Goal: Task Accomplishment & Management: Manage account settings

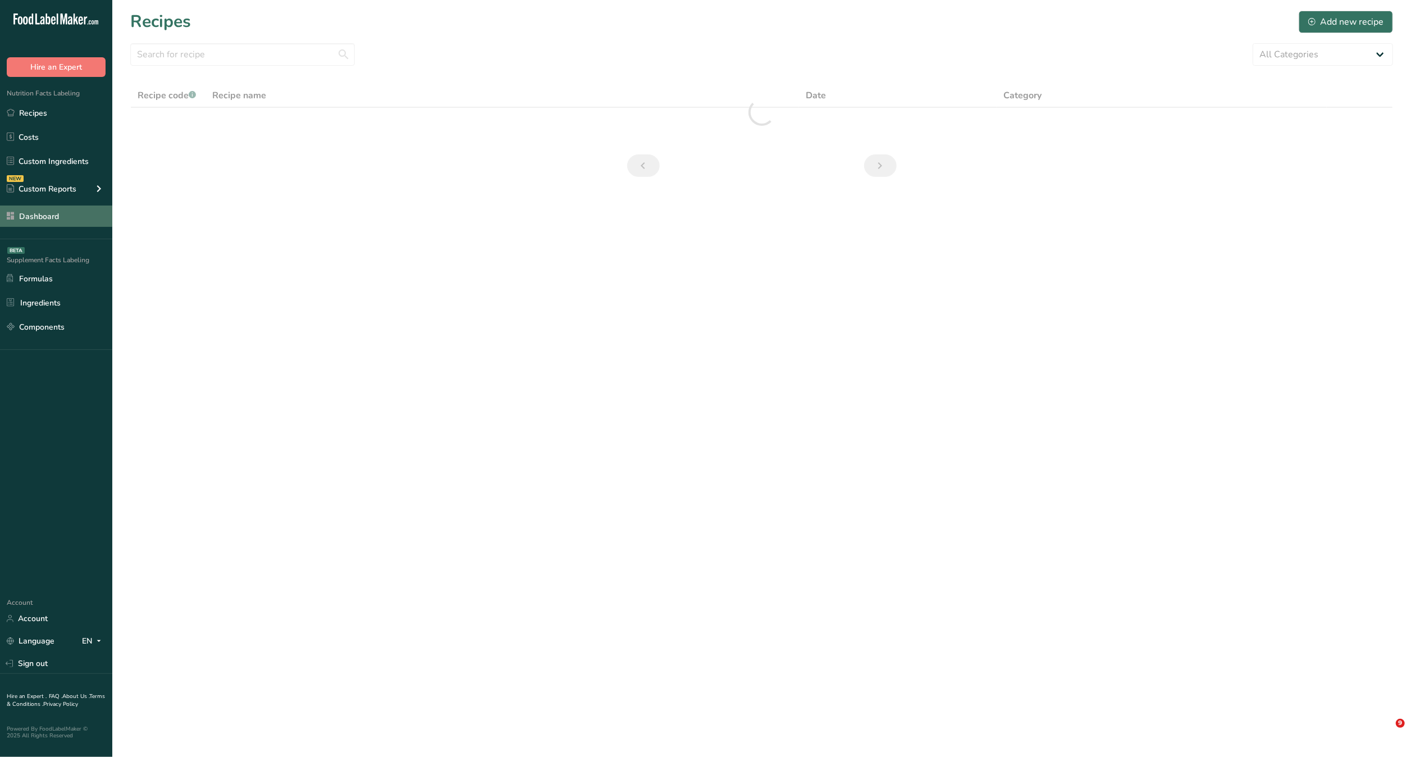
click at [50, 214] on link "Dashboard" at bounding box center [56, 216] width 112 height 21
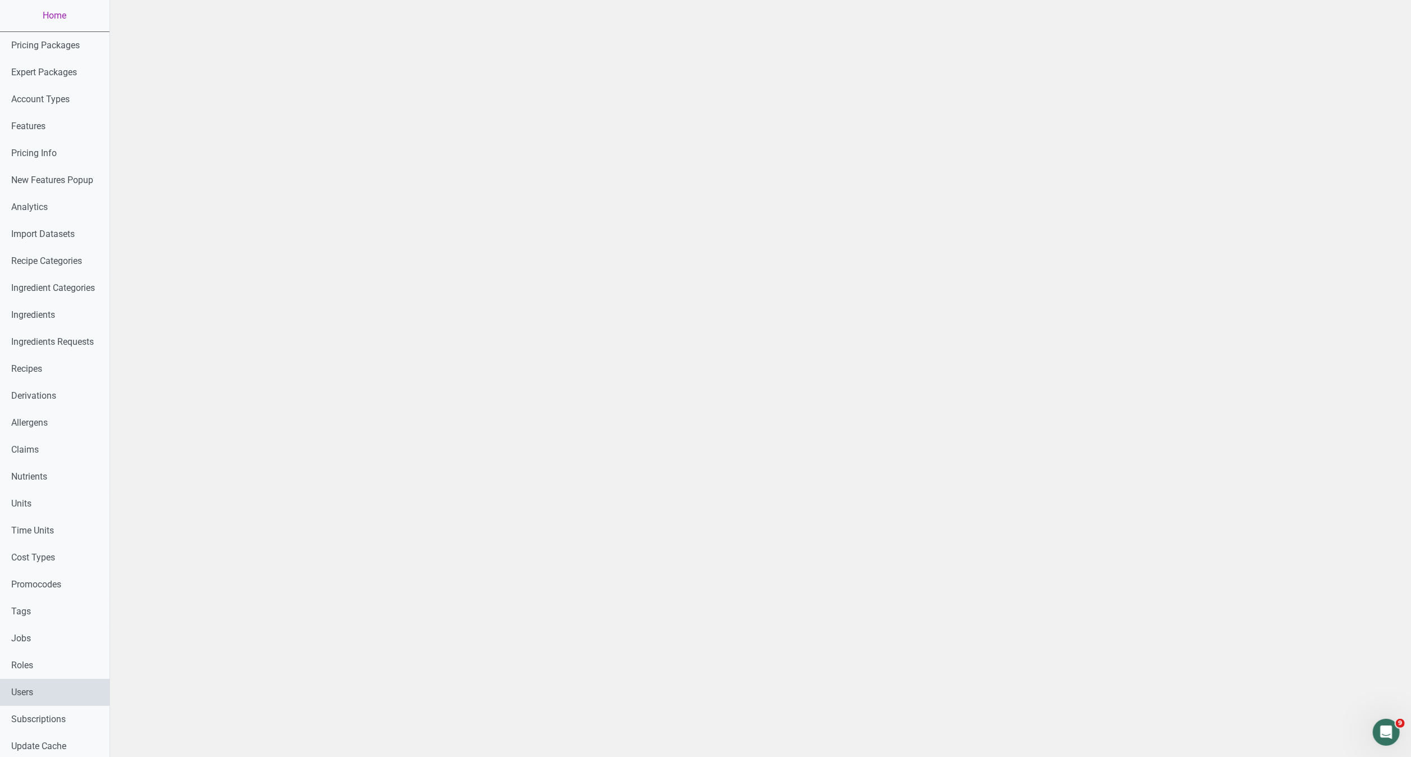
click at [57, 690] on link "Users" at bounding box center [55, 692] width 110 height 27
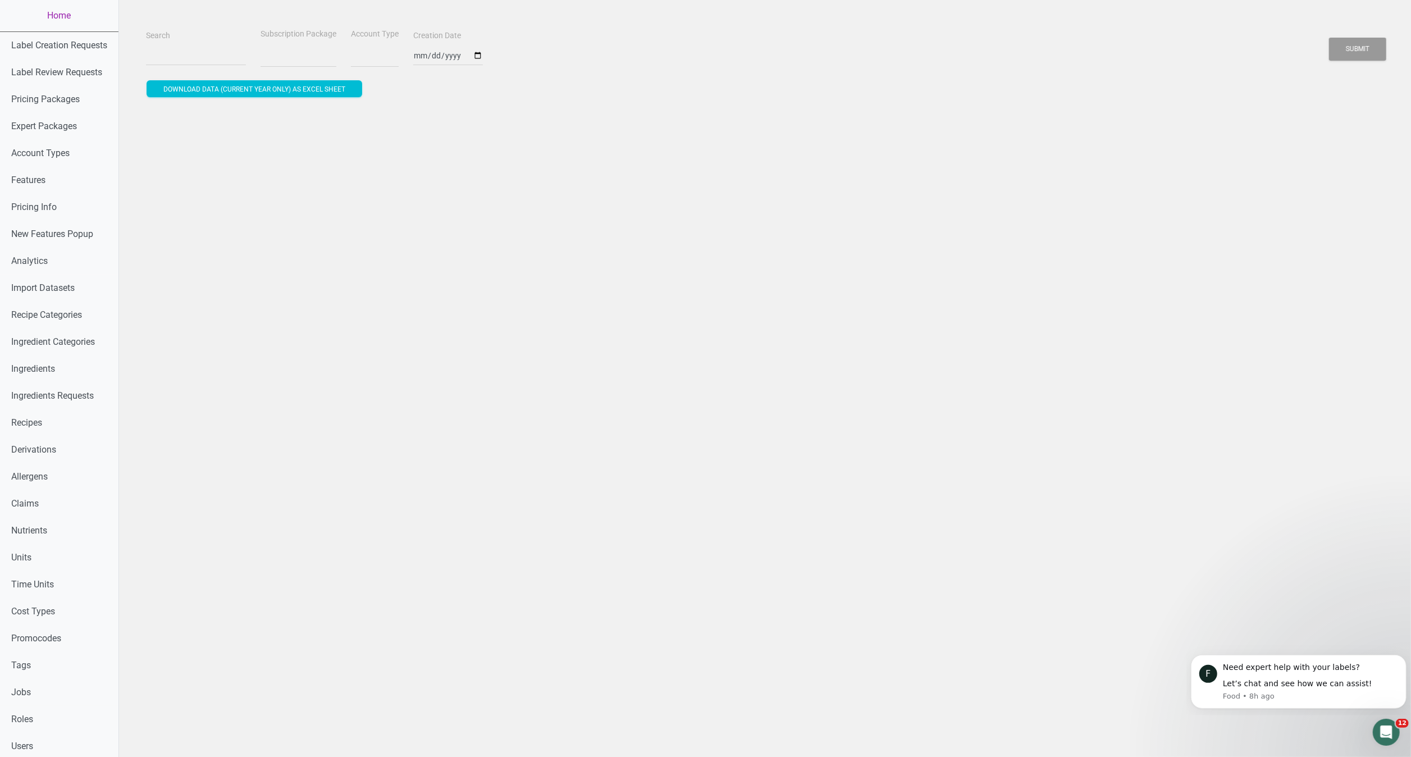
select select
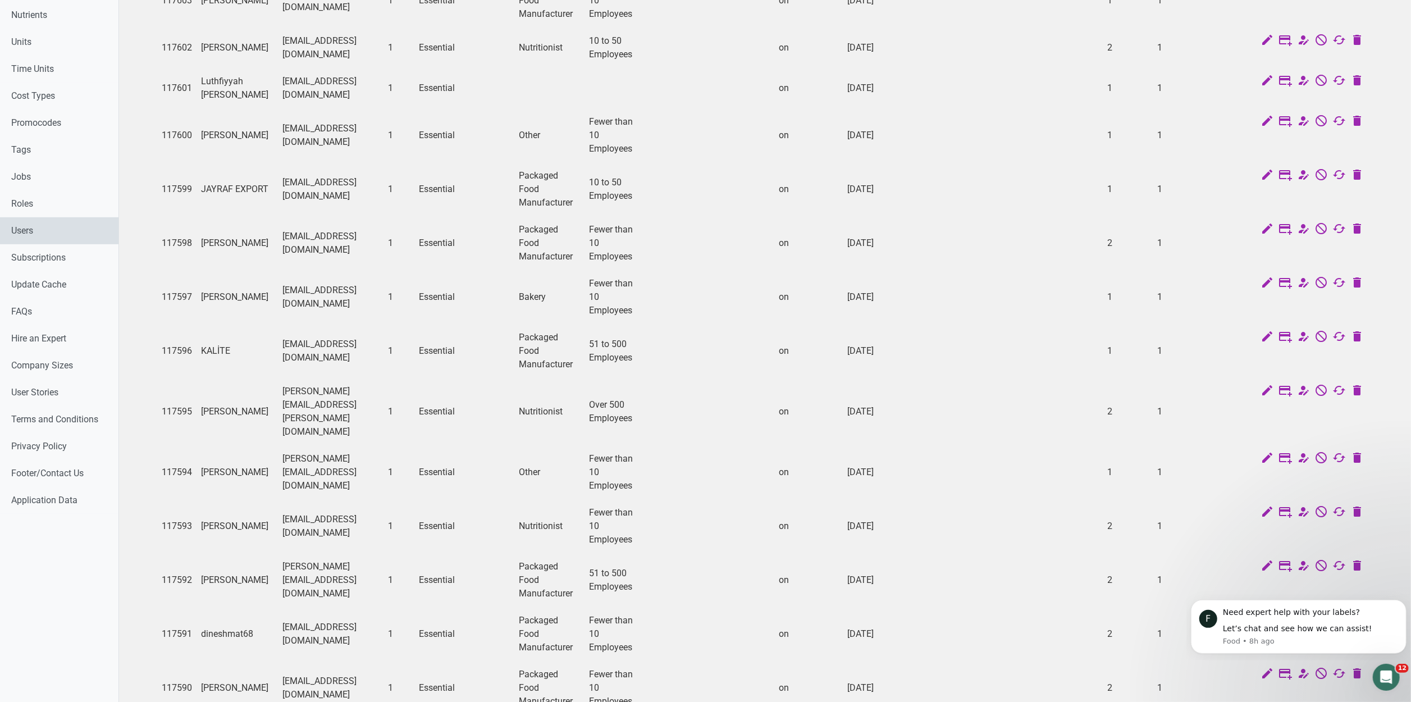
scroll to position [591, 0]
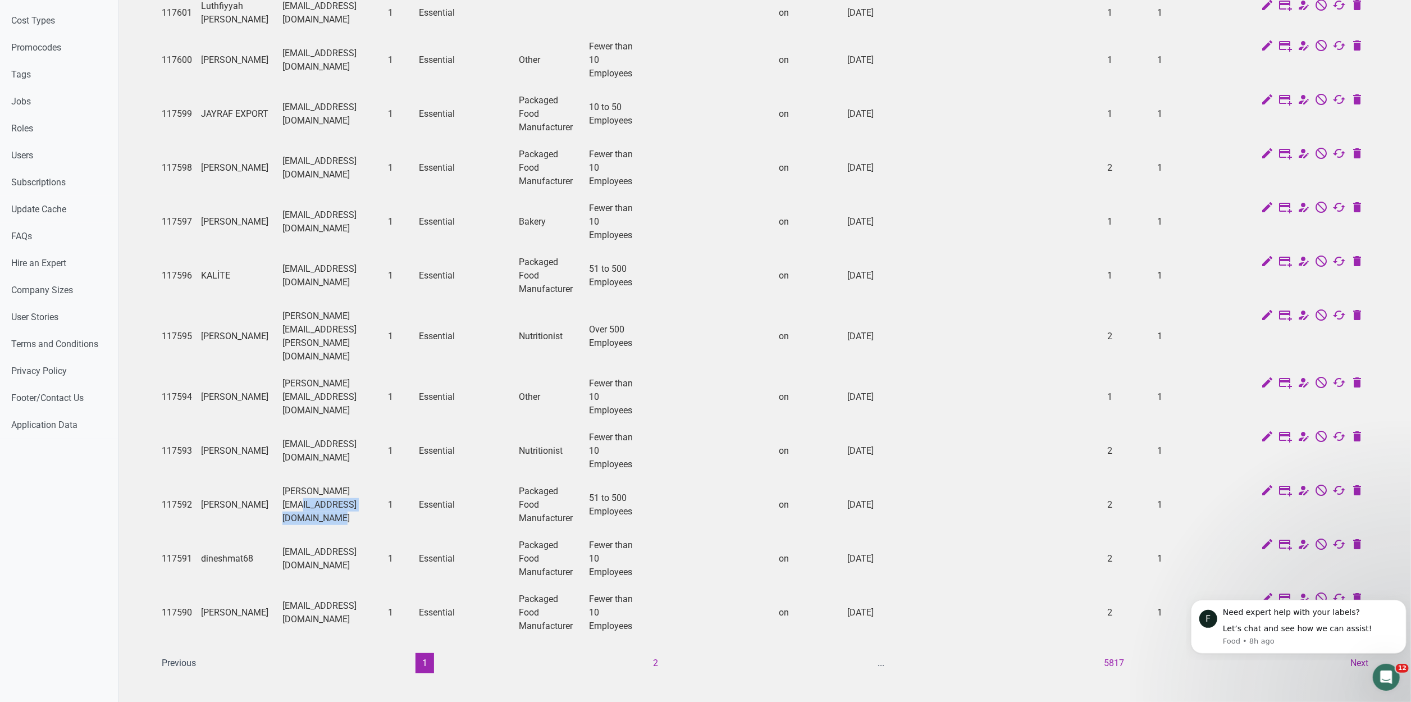
drag, startPoint x: 357, startPoint y: 480, endPoint x: 265, endPoint y: 494, distance: 93.2
click at [278, 494] on td "[PERSON_NAME][EMAIL_ADDRESS][DOMAIN_NAME]" at bounding box center [331, 505] width 106 height 54
click at [654, 653] on button "2" at bounding box center [656, 663] width 19 height 20
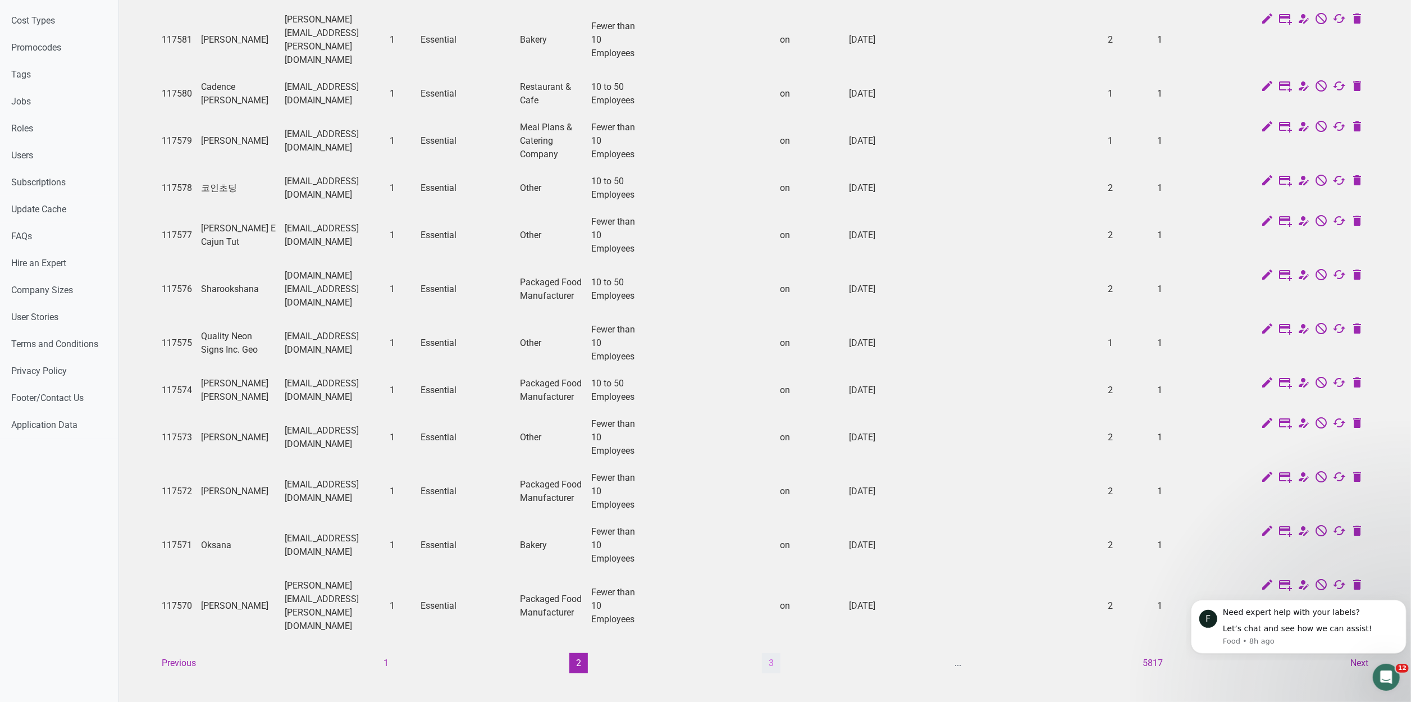
click at [776, 653] on button "3" at bounding box center [771, 663] width 19 height 20
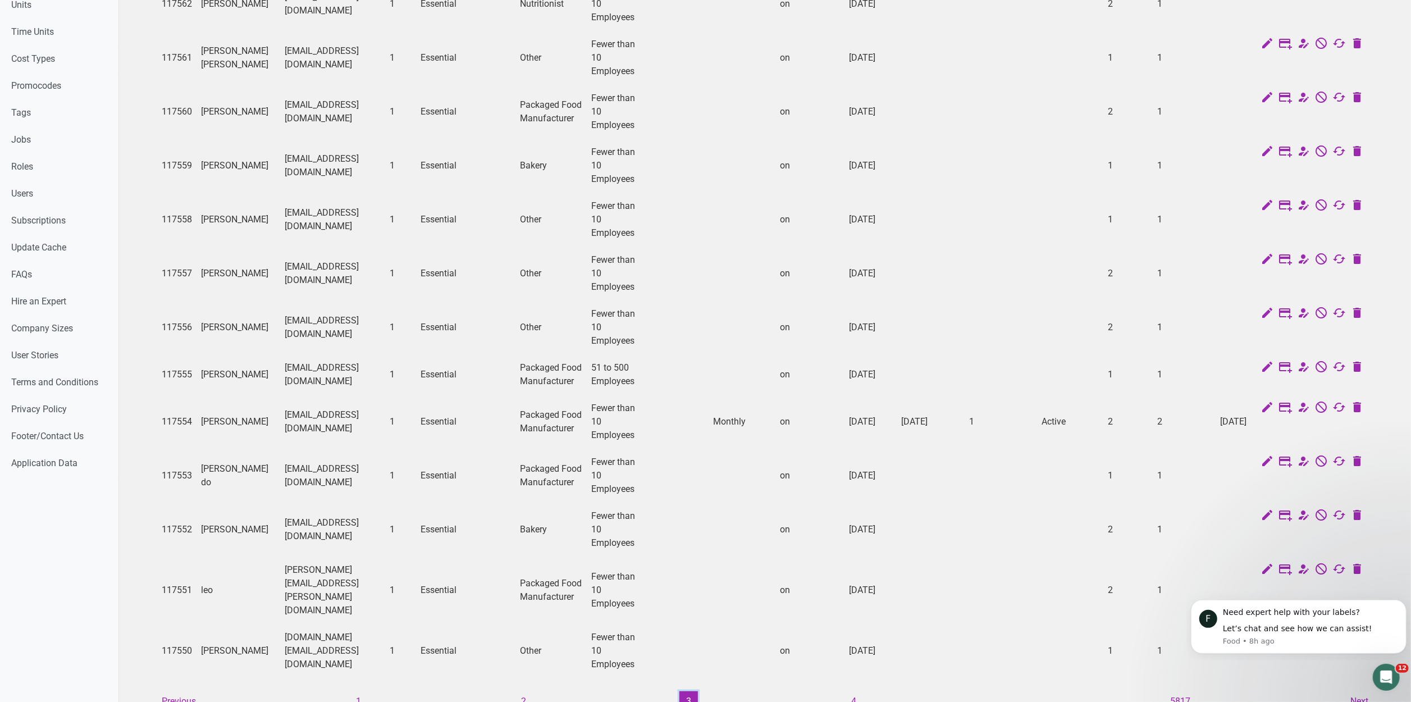
scroll to position [618, 0]
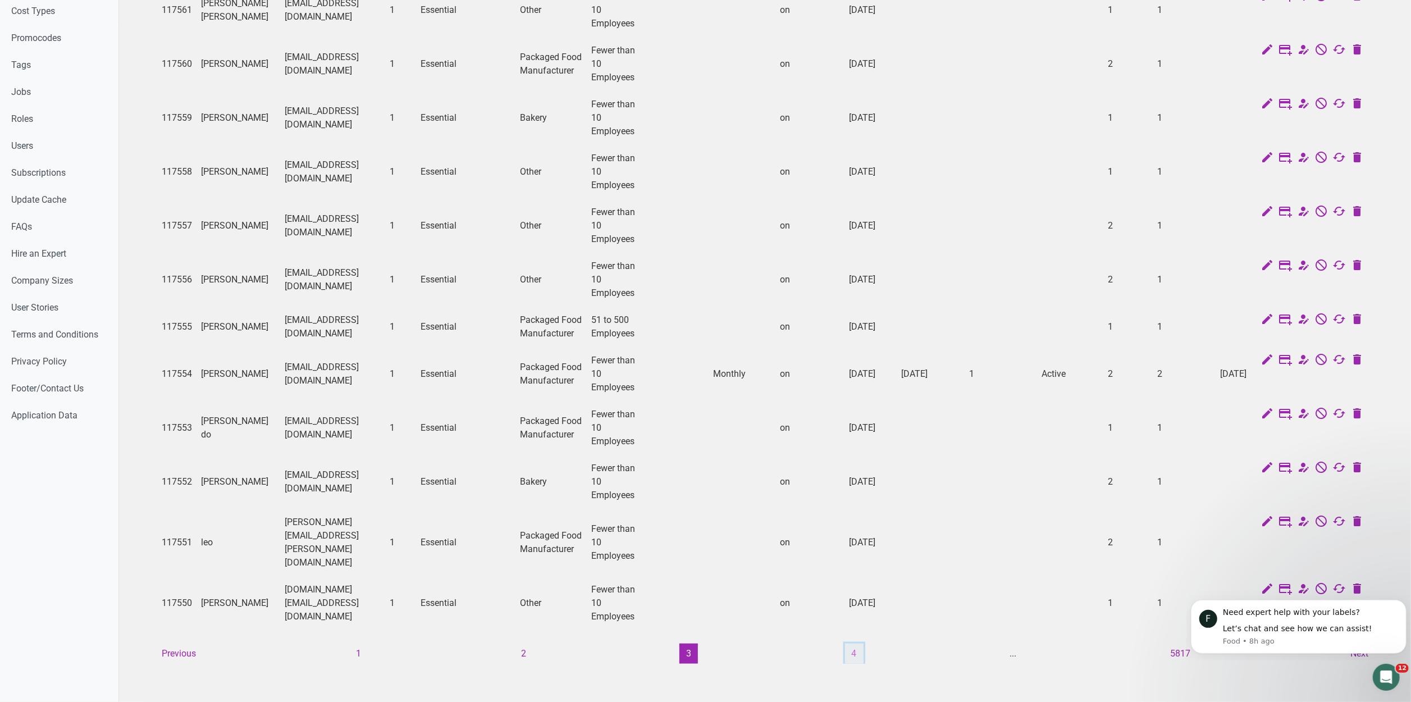
click at [854, 644] on button "4" at bounding box center [854, 654] width 19 height 20
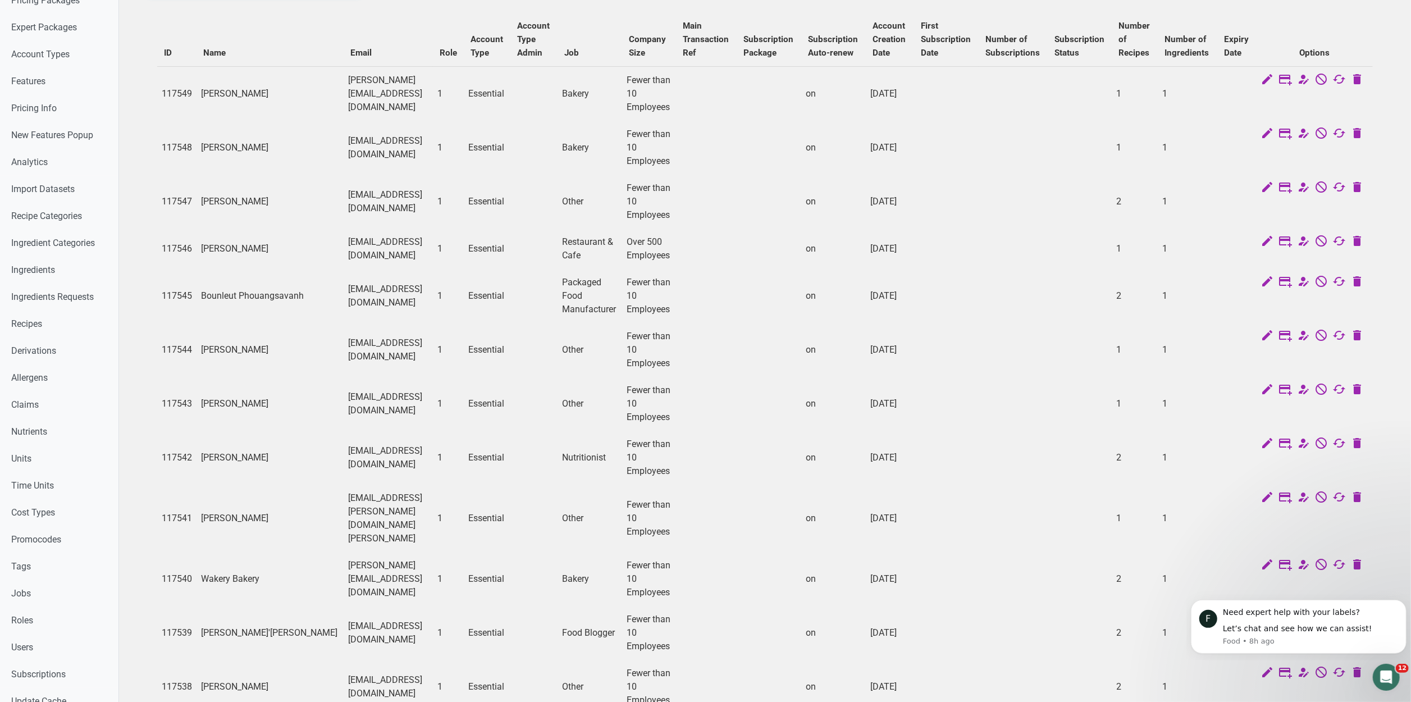
scroll to position [0, 0]
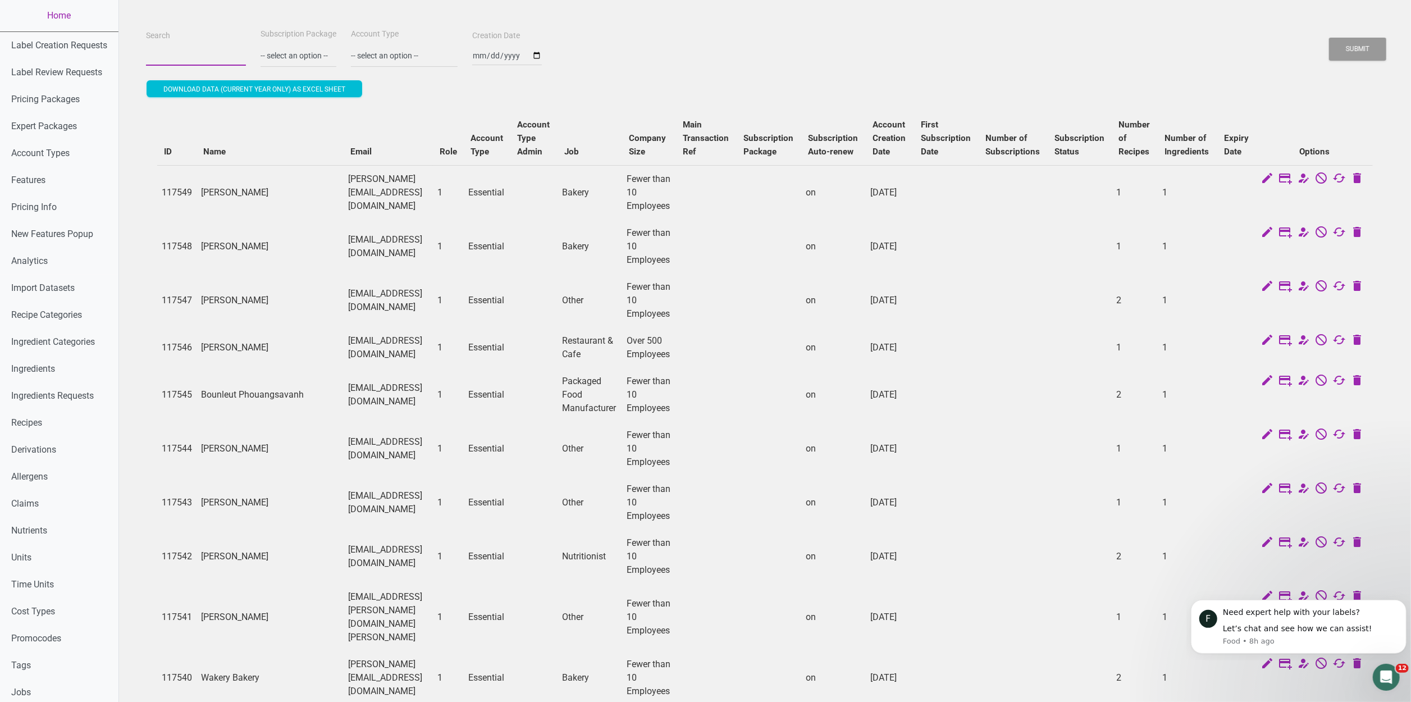
click at [203, 46] on input "Search" at bounding box center [196, 55] width 100 height 20
click at [1329, 38] on button "Submit" at bounding box center [1357, 49] width 57 height 23
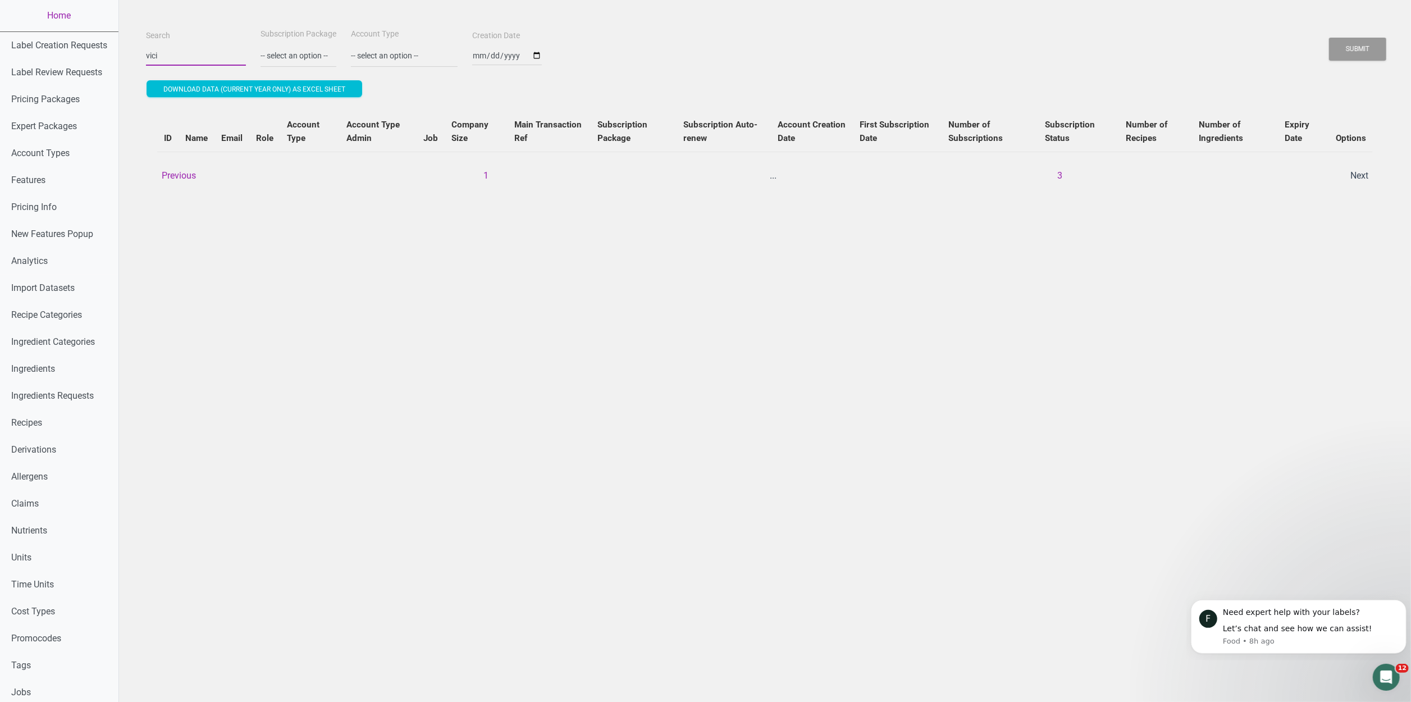
click at [1329, 38] on button "Submit" at bounding box center [1357, 49] width 57 height 23
click at [189, 49] on input "vici" at bounding box center [196, 55] width 100 height 20
type input "v"
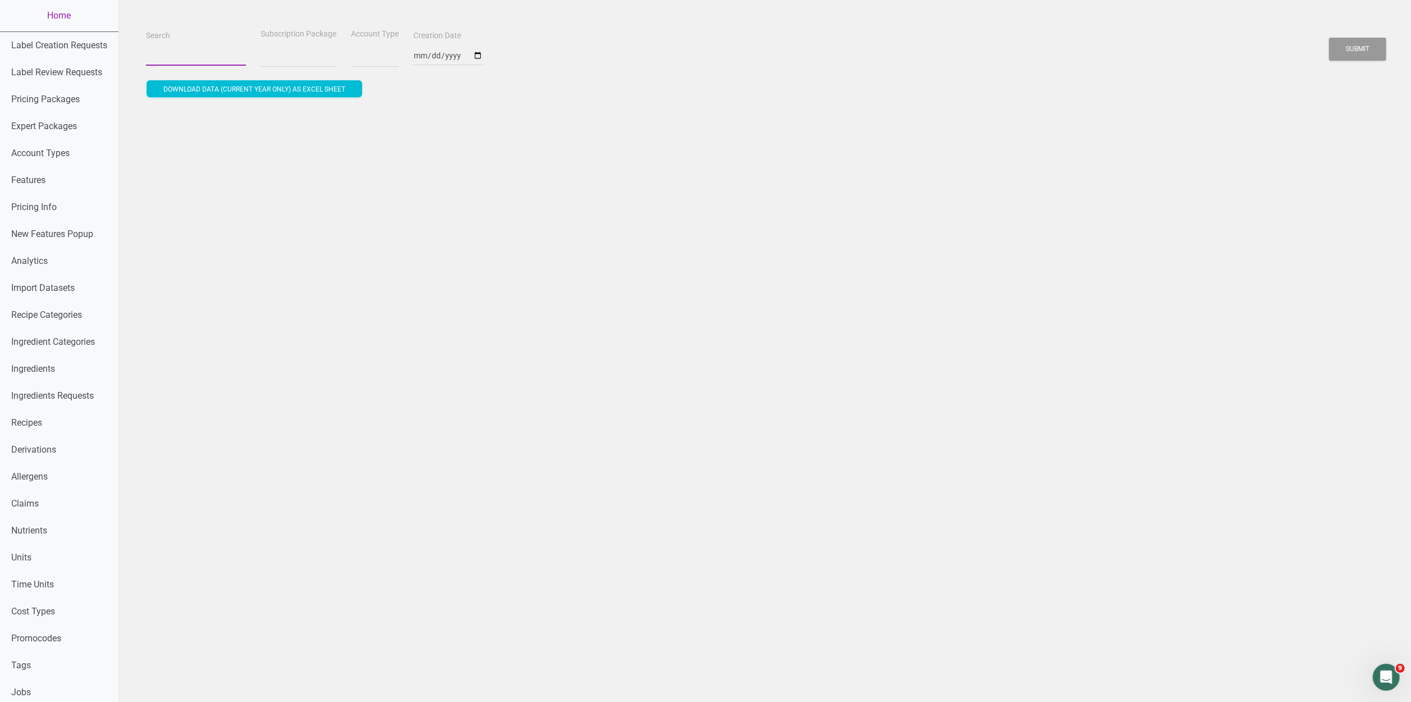
click at [192, 60] on input "Search" at bounding box center [196, 55] width 100 height 20
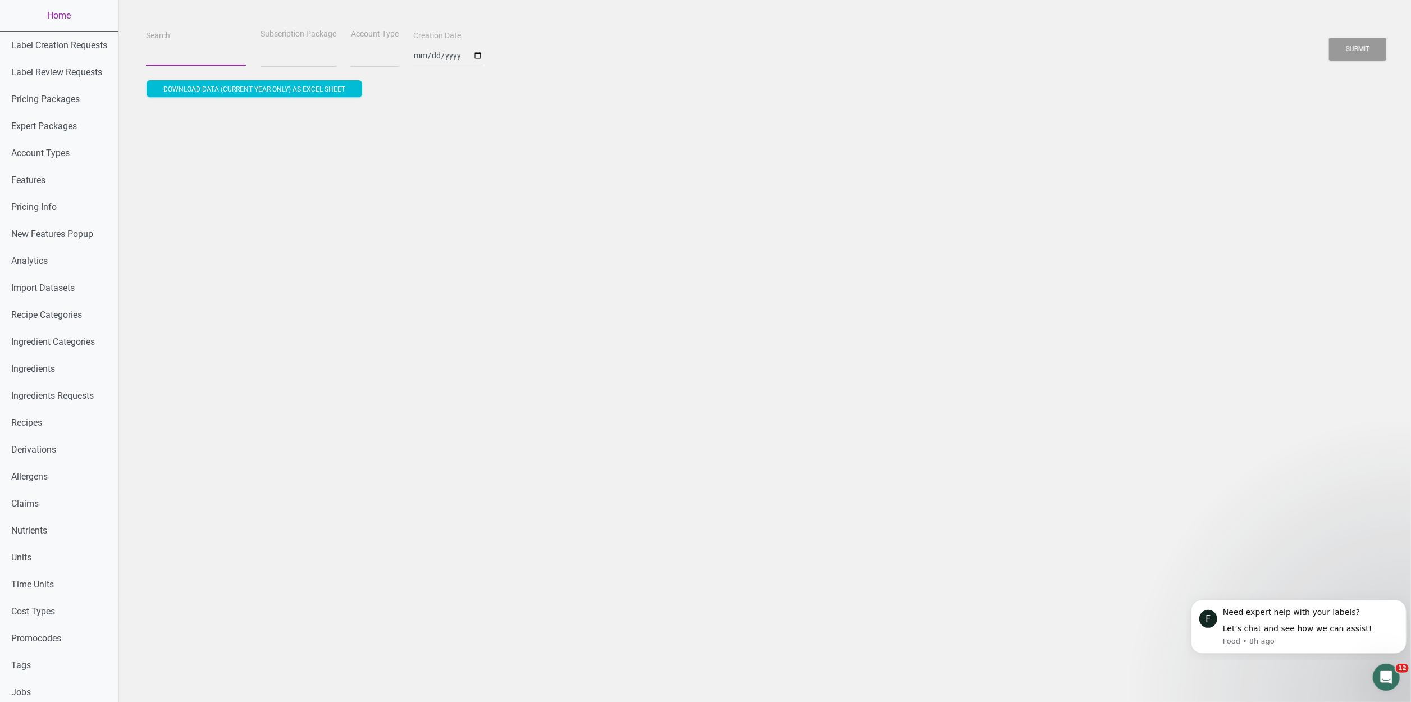
type input "v"
select select
type input "vi"
select select
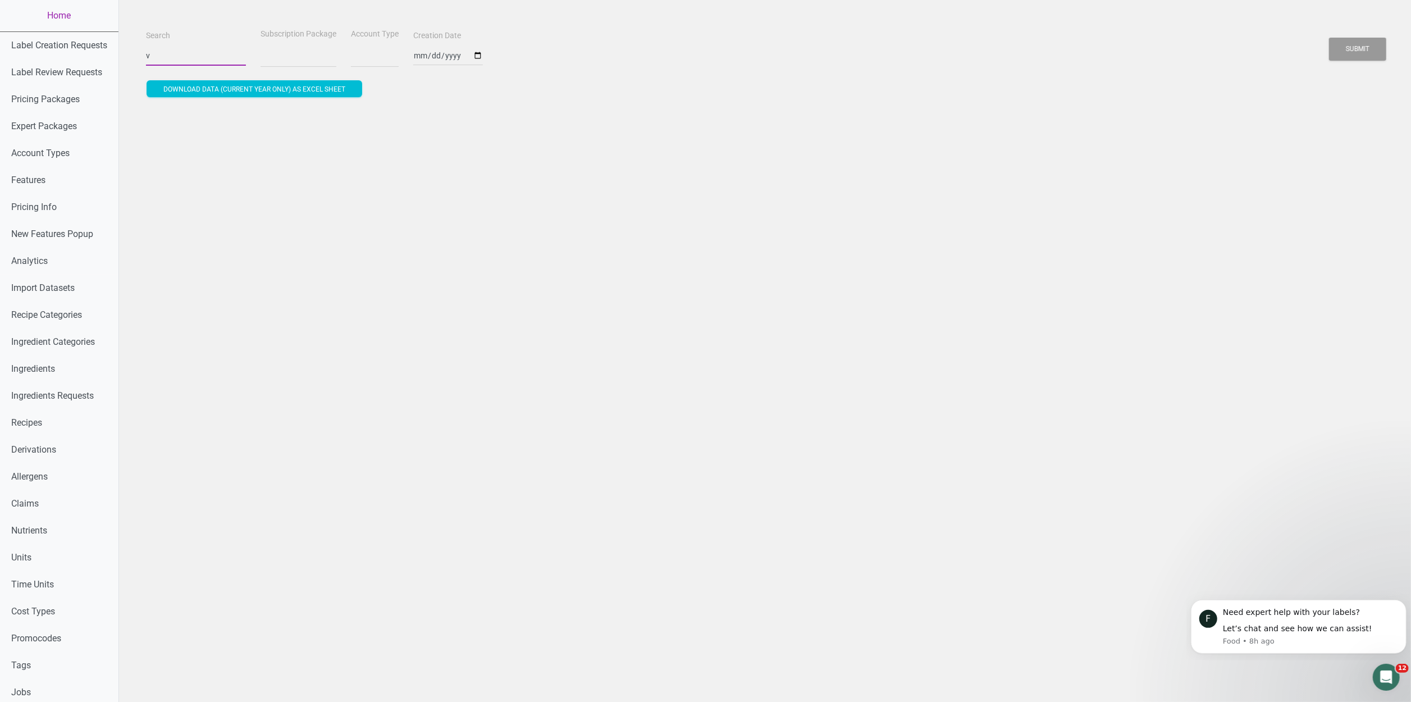
select select
type input "vic"
select select
type input "vici"
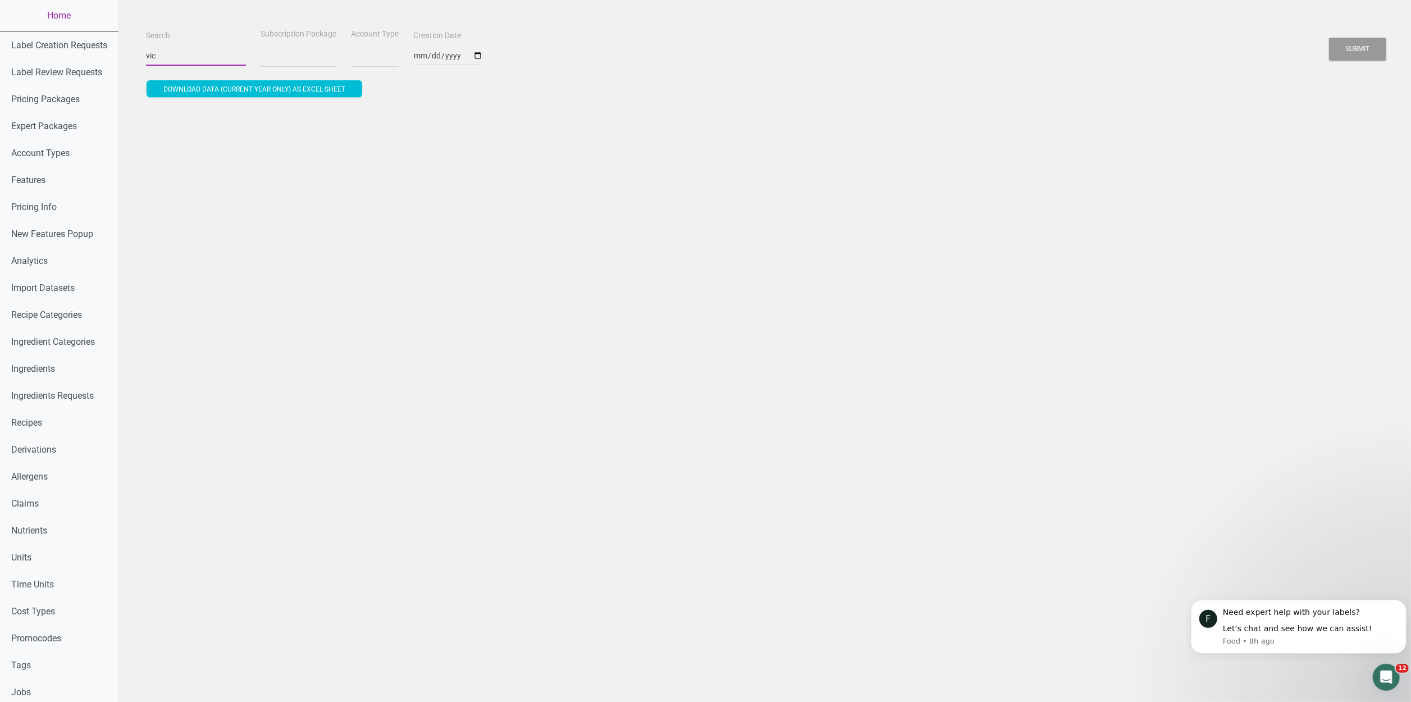
select select
type input "vici"
click at [1329, 38] on button "Submit" at bounding box center [1357, 49] width 57 height 23
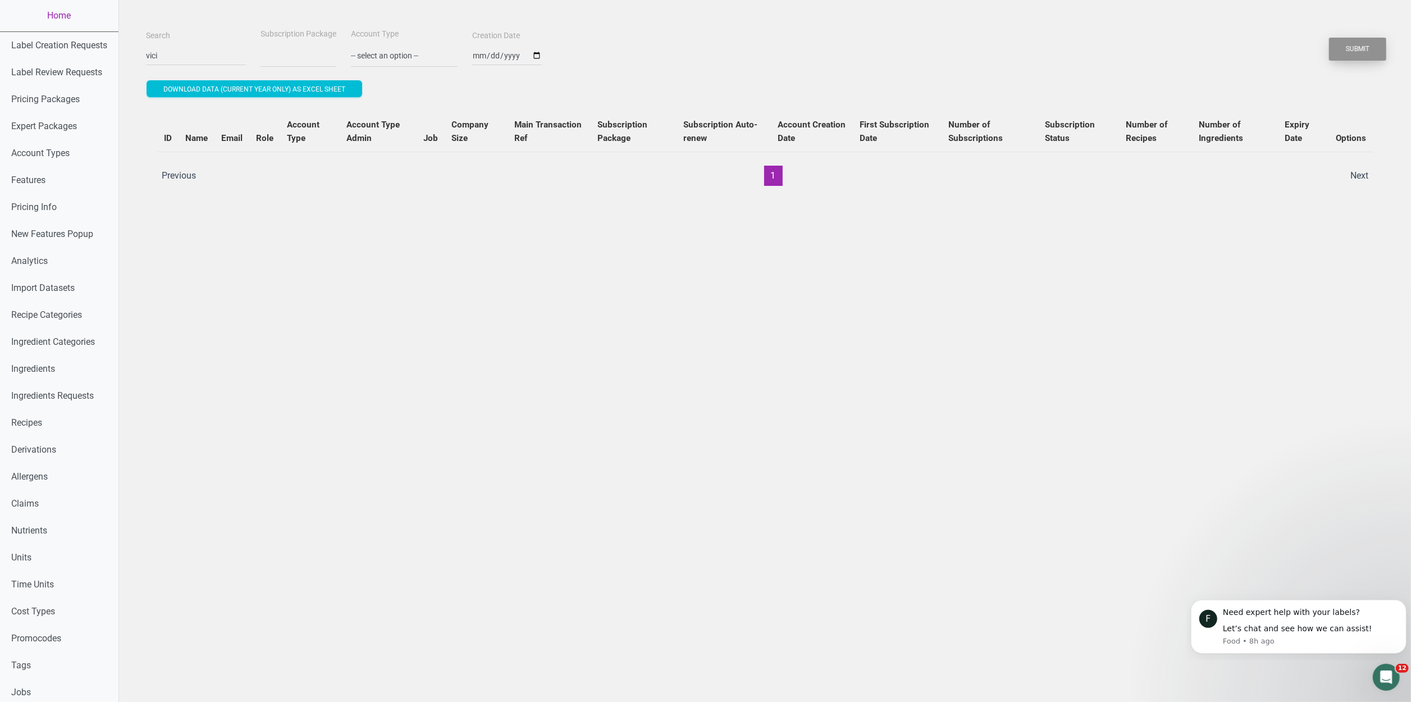
click at [1351, 42] on button "Submit" at bounding box center [1357, 49] width 57 height 23
